Goal: Task Accomplishment & Management: Manage account settings

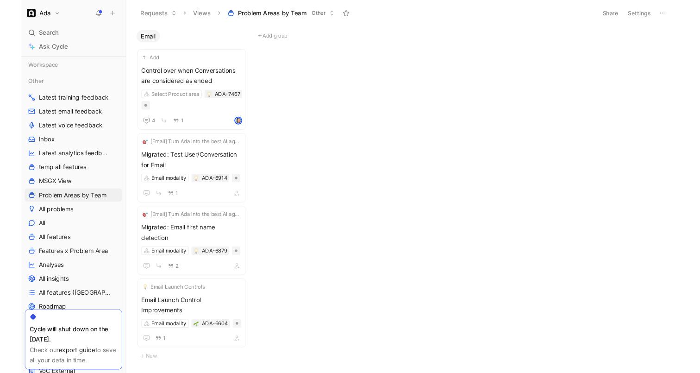
scroll to position [54, 0]
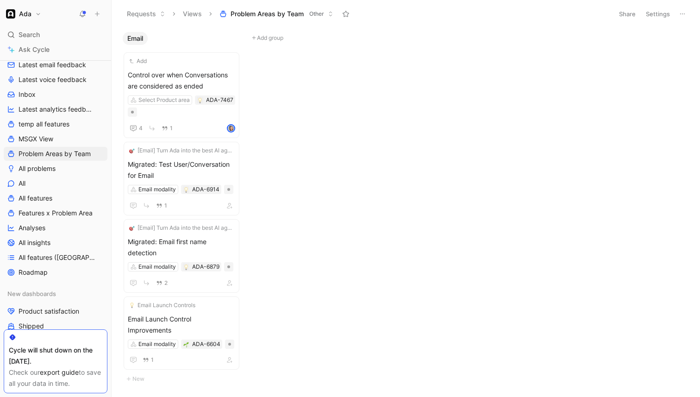
click at [30, 13] on h1 "Ada" at bounding box center [25, 14] width 13 height 8
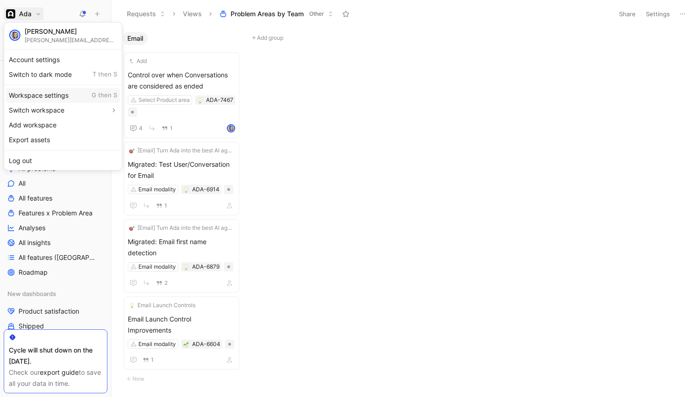
click at [48, 90] on div "Workspace settings G then S" at bounding box center [63, 95] width 114 height 15
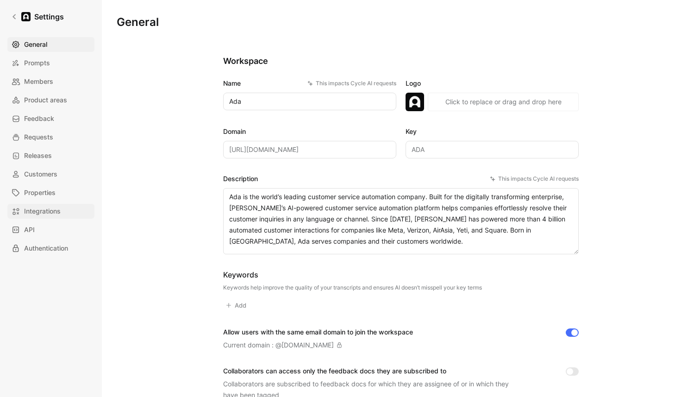
click at [58, 214] on span "Integrations" at bounding box center [42, 211] width 37 height 11
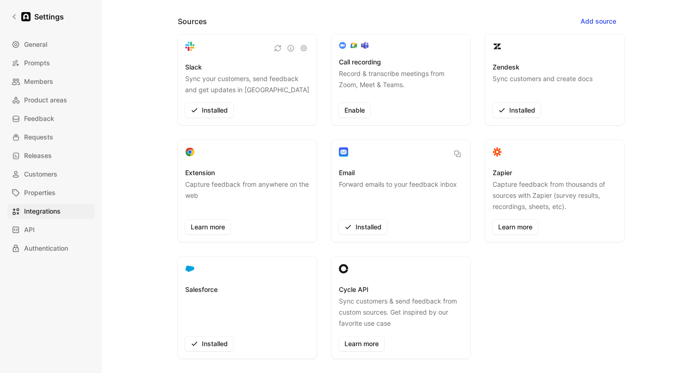
scroll to position [31, 0]
click at [28, 80] on span "Members" at bounding box center [38, 81] width 29 height 11
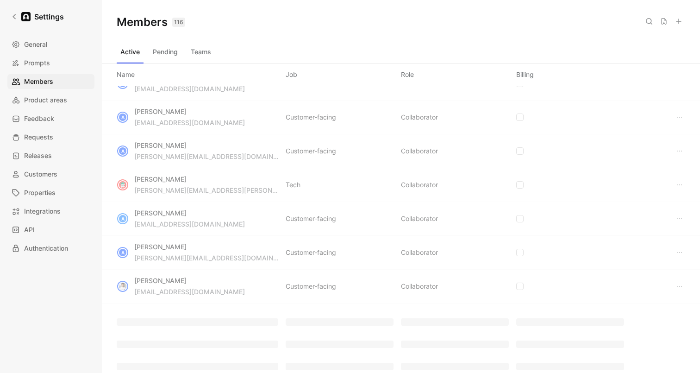
scroll to position [480, 0]
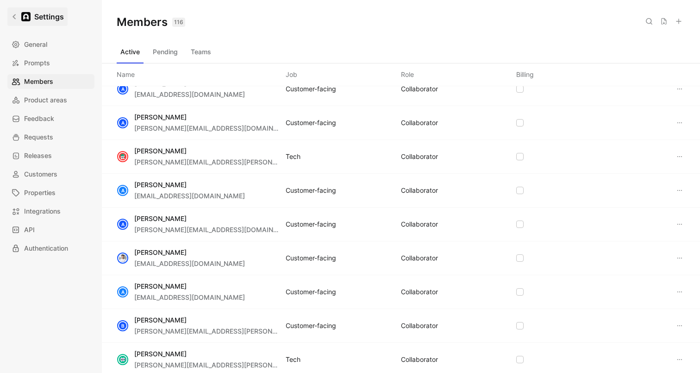
click at [18, 15] on link "Settings" at bounding box center [37, 16] width 60 height 19
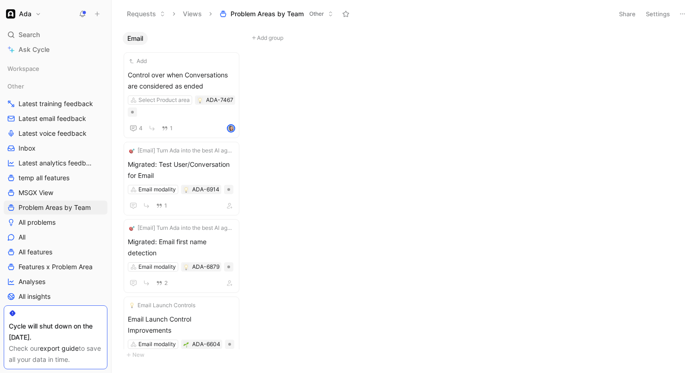
click at [22, 20] on button "Ada" at bounding box center [24, 13] width 40 height 13
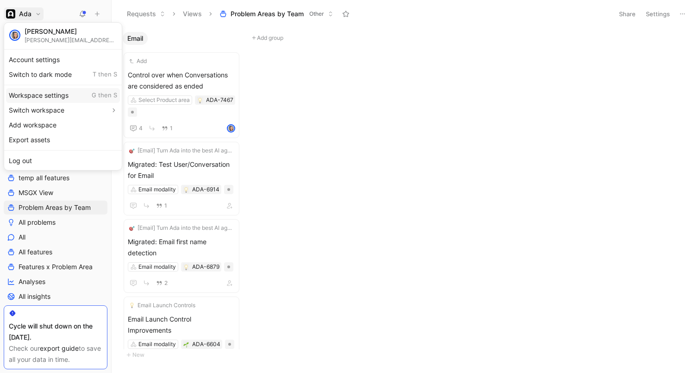
click at [58, 90] on div "Workspace settings G then S" at bounding box center [63, 95] width 114 height 15
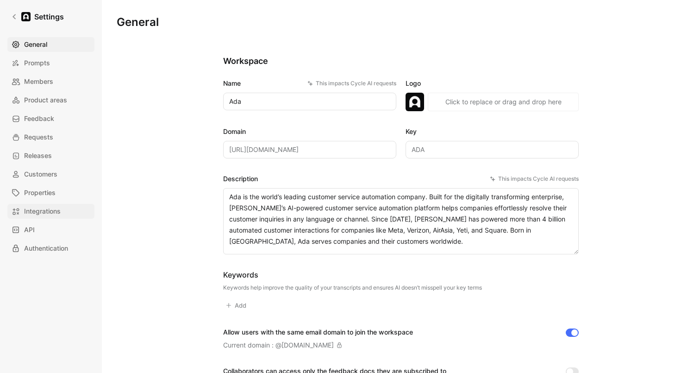
click at [63, 208] on link "Integrations" at bounding box center [50, 211] width 87 height 15
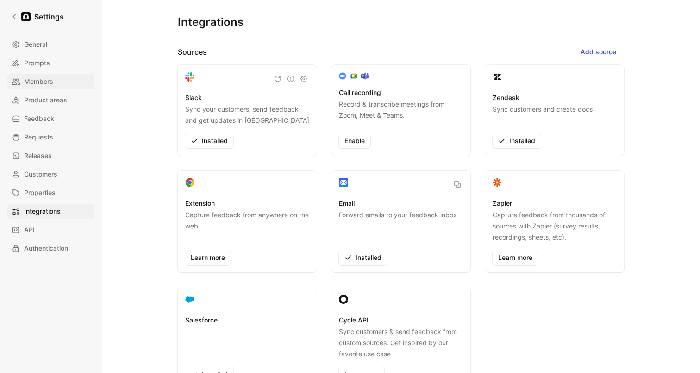
click at [42, 82] on span "Members" at bounding box center [38, 81] width 29 height 11
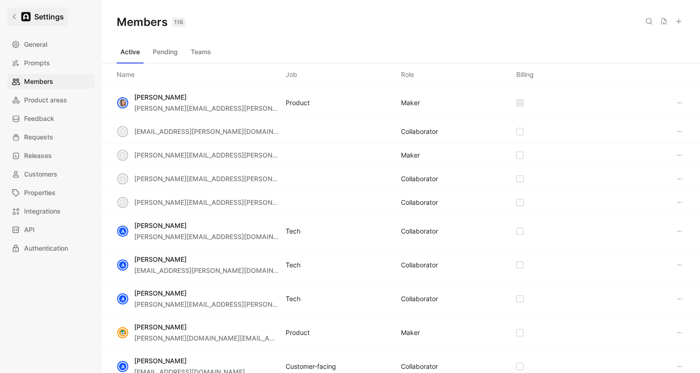
click at [12, 16] on icon at bounding box center [14, 16] width 6 height 6
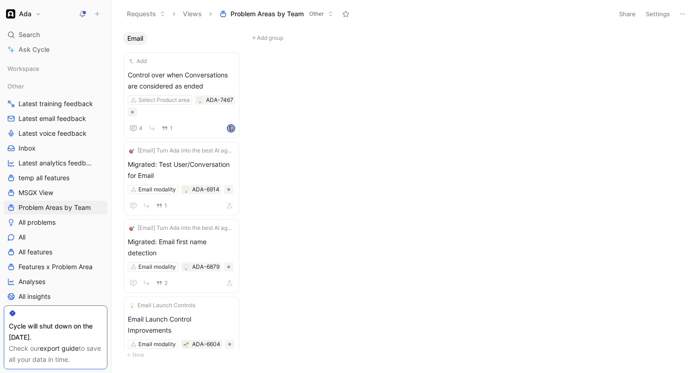
click at [99, 13] on icon at bounding box center [97, 14] width 6 height 6
